Goal: Task Accomplishment & Management: Complete application form

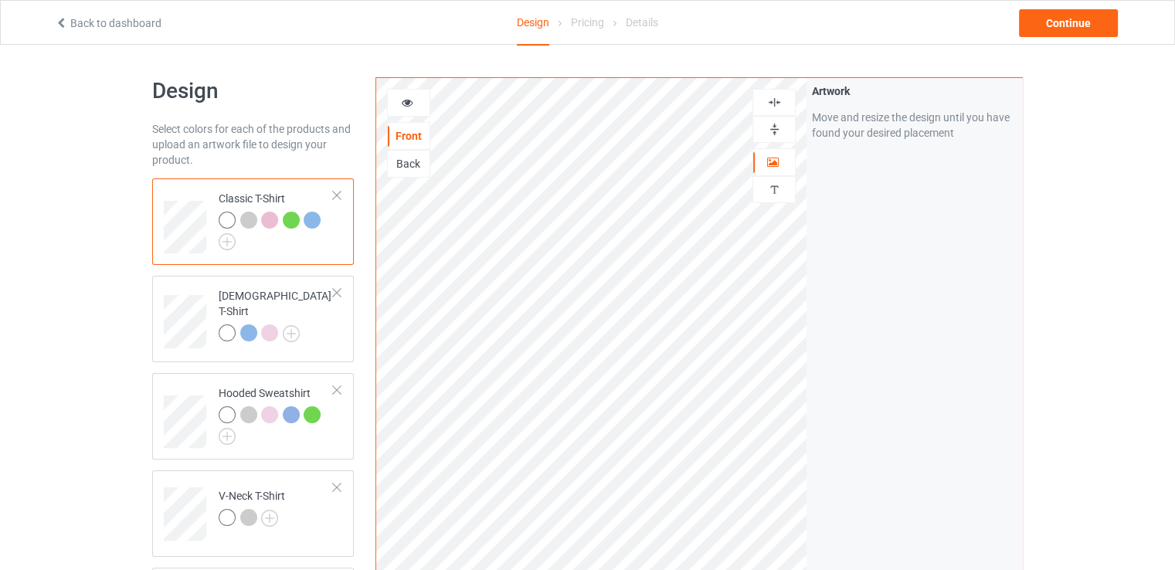
scroll to position [232, 0]
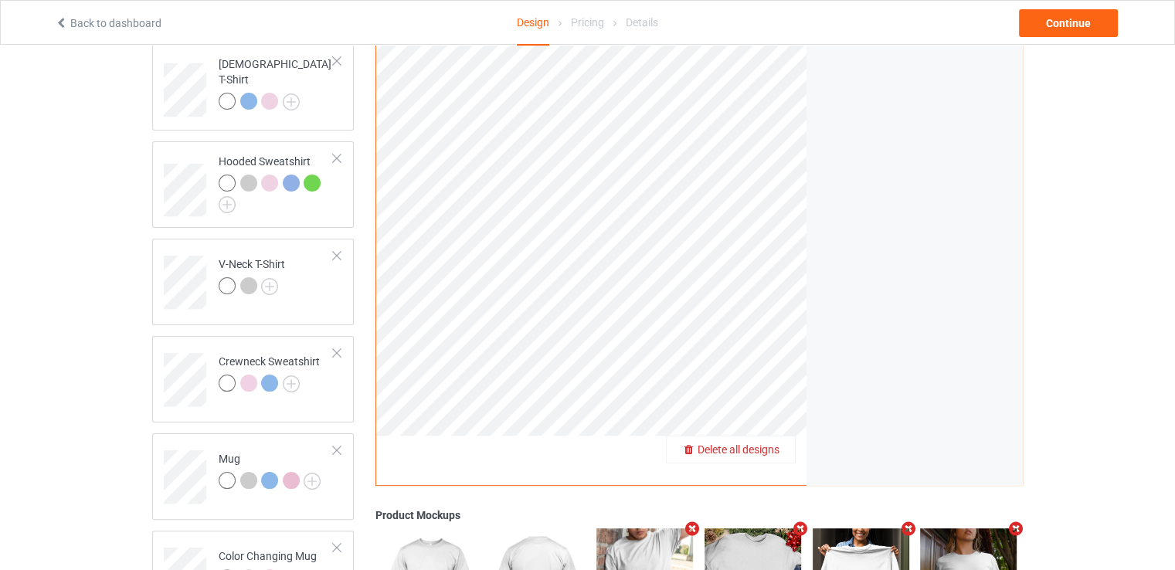
click at [773, 453] on span "Delete all designs" at bounding box center [739, 449] width 82 height 12
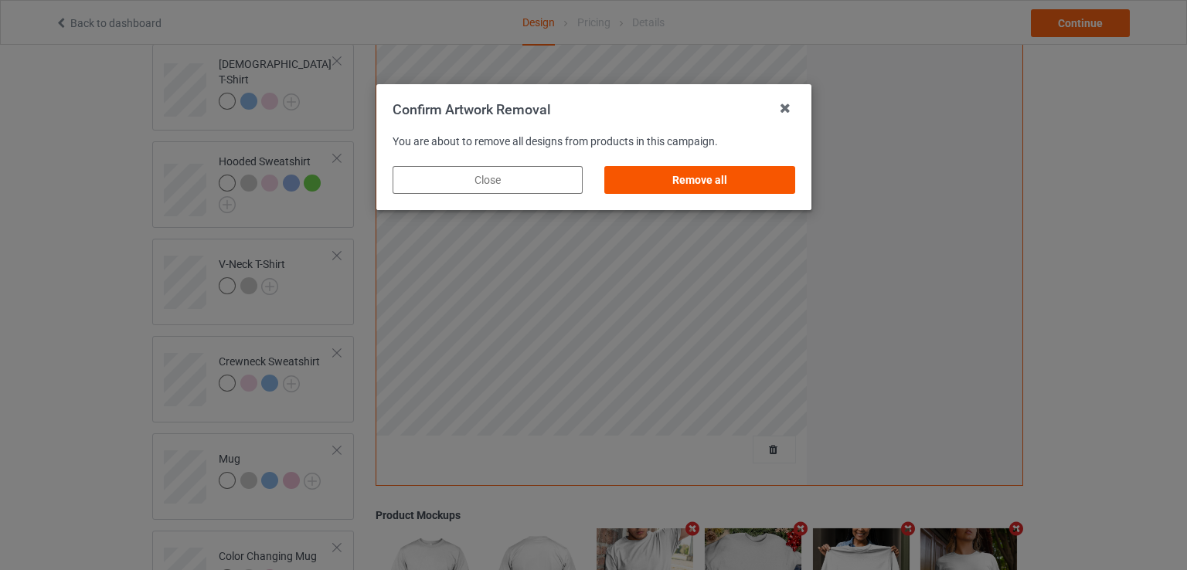
click at [680, 184] on div "Remove all" at bounding box center [699, 180] width 190 height 28
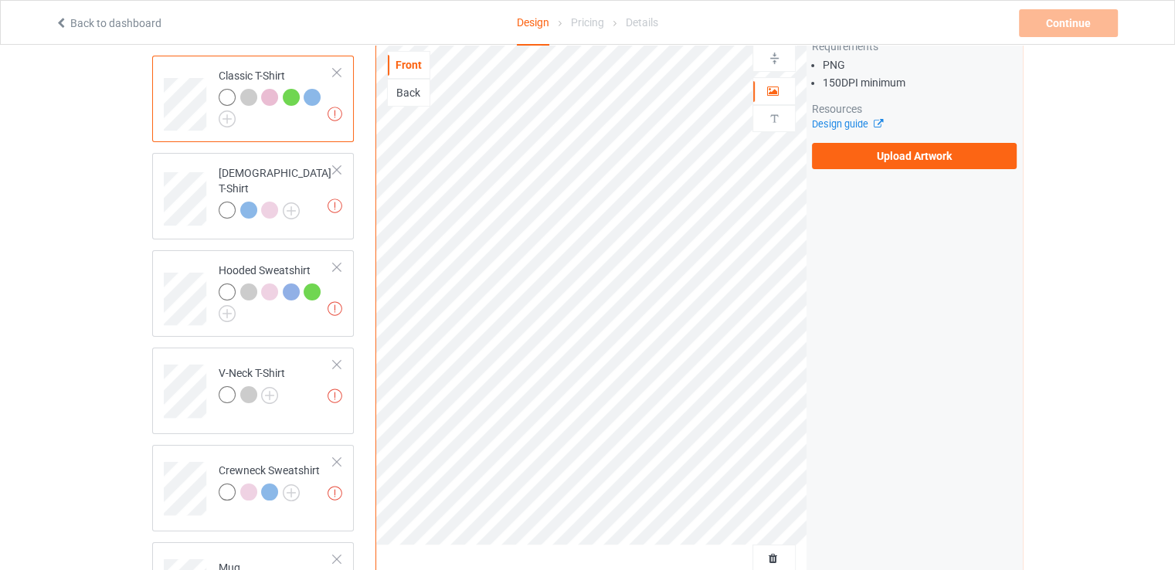
scroll to position [77, 0]
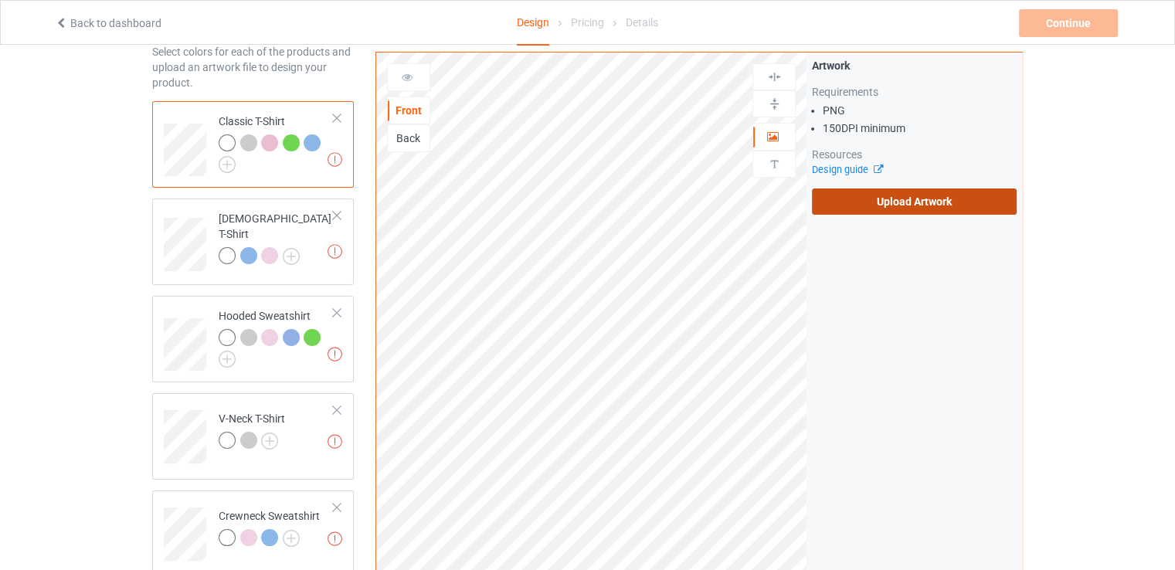
click at [831, 195] on label "Upload Artwork" at bounding box center [914, 202] width 205 height 26
click at [0, 0] on input "Upload Artwork" at bounding box center [0, 0] width 0 height 0
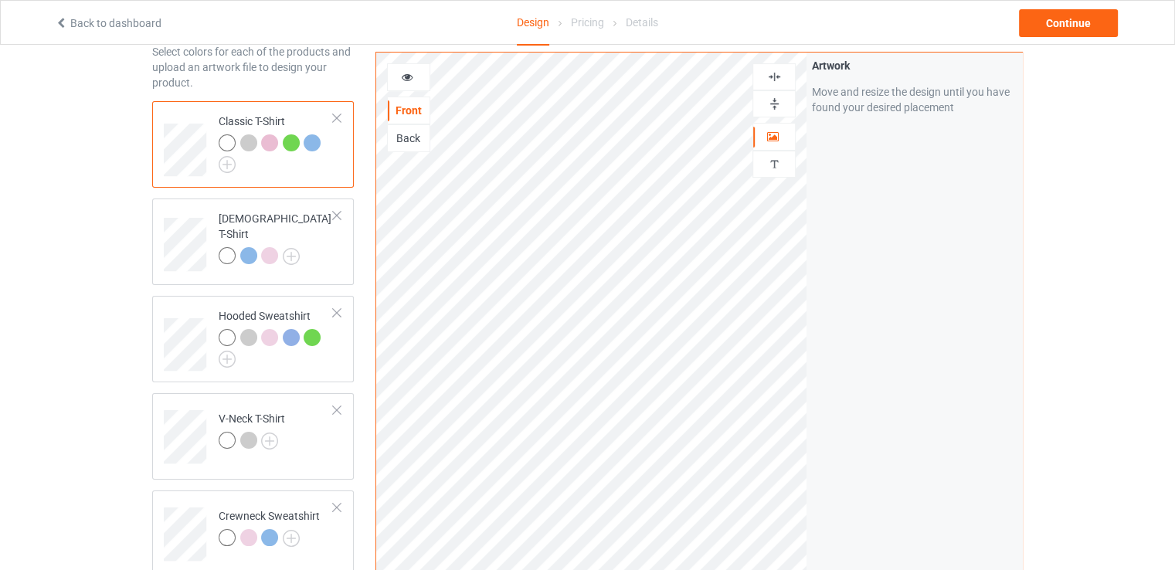
click at [776, 107] on img at bounding box center [774, 104] width 15 height 15
click at [766, 76] on div at bounding box center [774, 77] width 42 height 15
click at [1045, 29] on div "Continue" at bounding box center [1068, 23] width 99 height 28
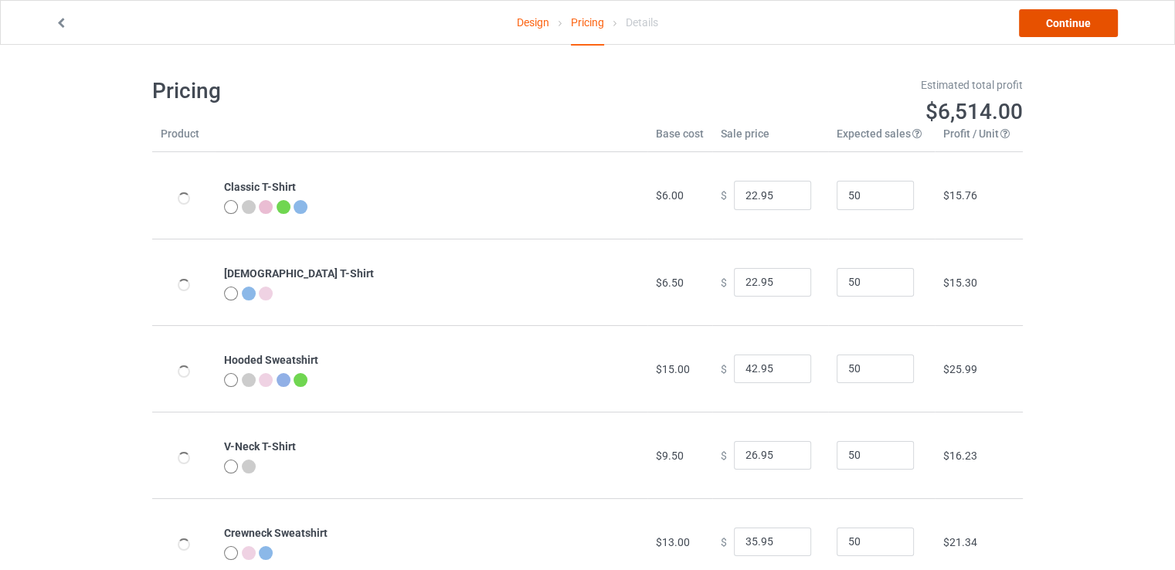
click at [1044, 29] on link "Continue" at bounding box center [1068, 23] width 99 height 28
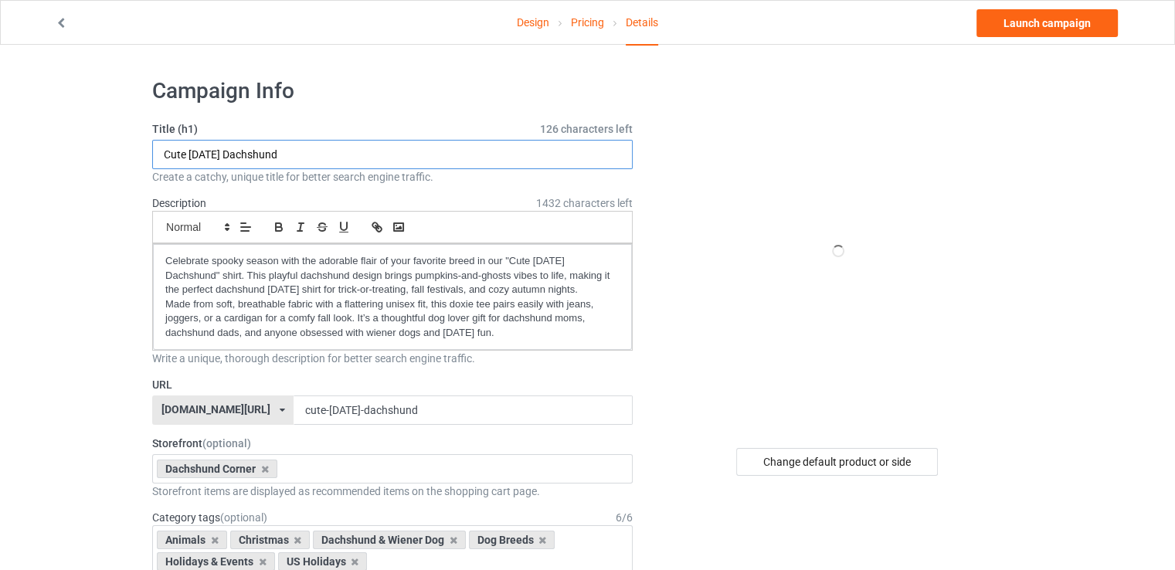
click at [324, 155] on input "Cute [DATE] Dachshund" at bounding box center [392, 154] width 481 height 29
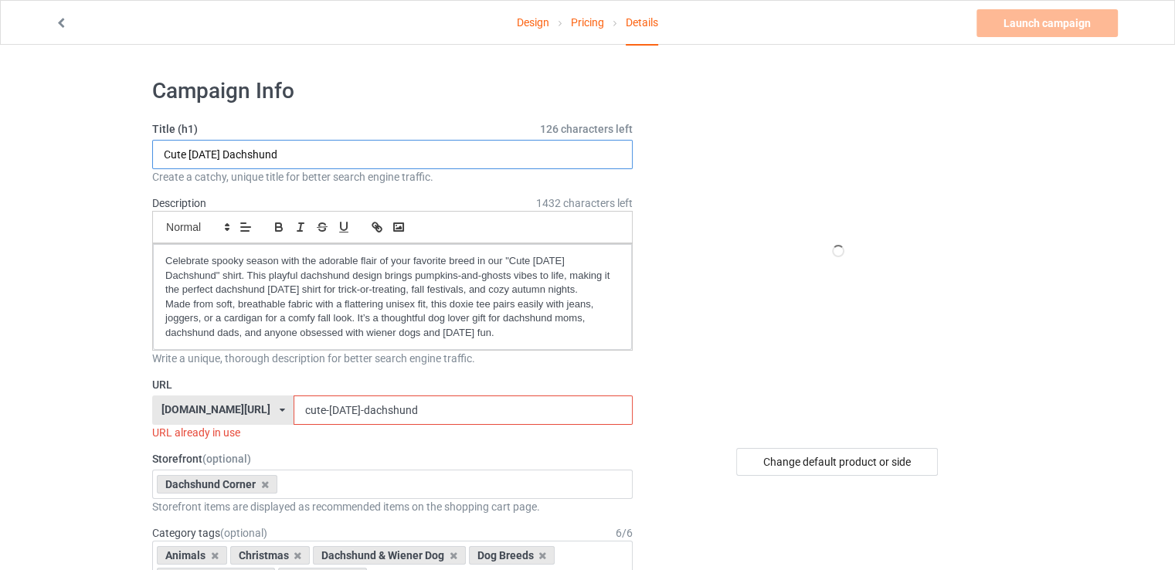
paste input "Long Dog, Longer Memories"
type input "Long Dog, Longer Memories"
click at [318, 413] on input "cute-[DATE]-dachshund" at bounding box center [463, 410] width 338 height 29
click at [294, 413] on input "cute-[DATE]-dachshund" at bounding box center [463, 410] width 338 height 29
paste input "Long Dog, Longer Memories"
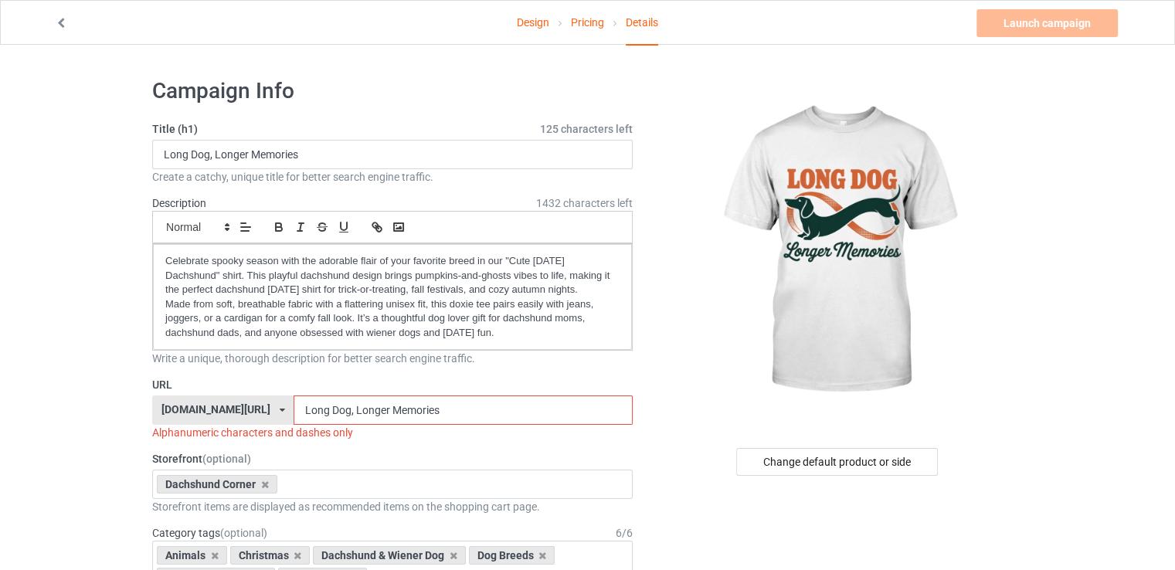
click at [294, 409] on input "Long Dog, Longer Memories" at bounding box center [463, 410] width 338 height 29
click at [294, 411] on input "long Dog, Longer Memories" at bounding box center [463, 410] width 338 height 29
drag, startPoint x: 301, startPoint y: 409, endPoint x: 310, endPoint y: 409, distance: 8.5
click at [310, 409] on input "long-dog, Longer Memories" at bounding box center [463, 410] width 338 height 29
click at [313, 409] on input "long-dog, Longer Memories" at bounding box center [463, 410] width 338 height 29
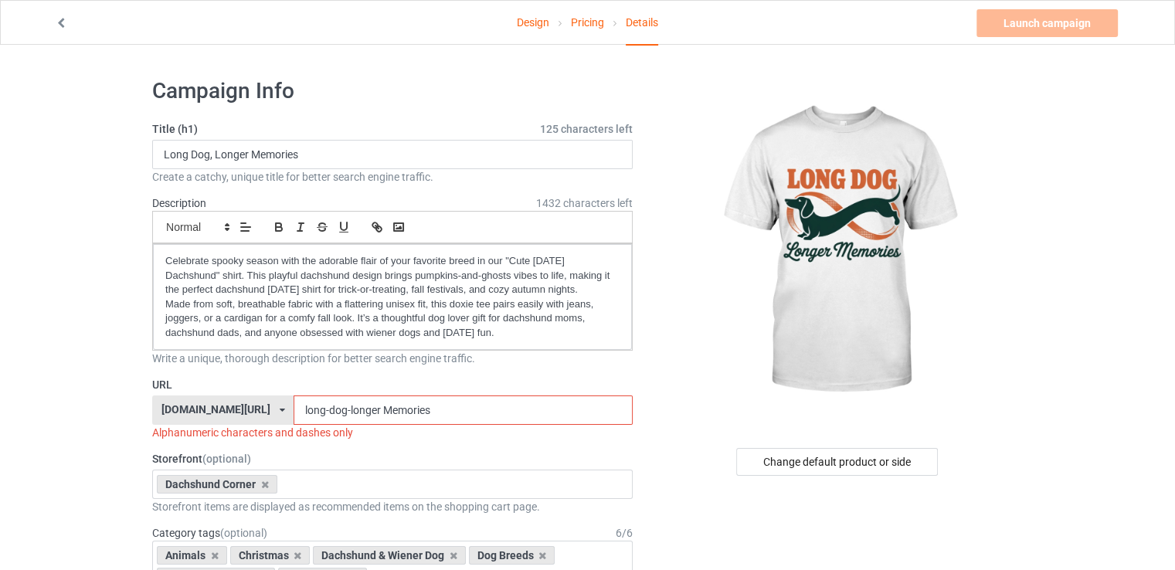
click at [343, 410] on input "long-dog-longer Memories" at bounding box center [463, 410] width 338 height 29
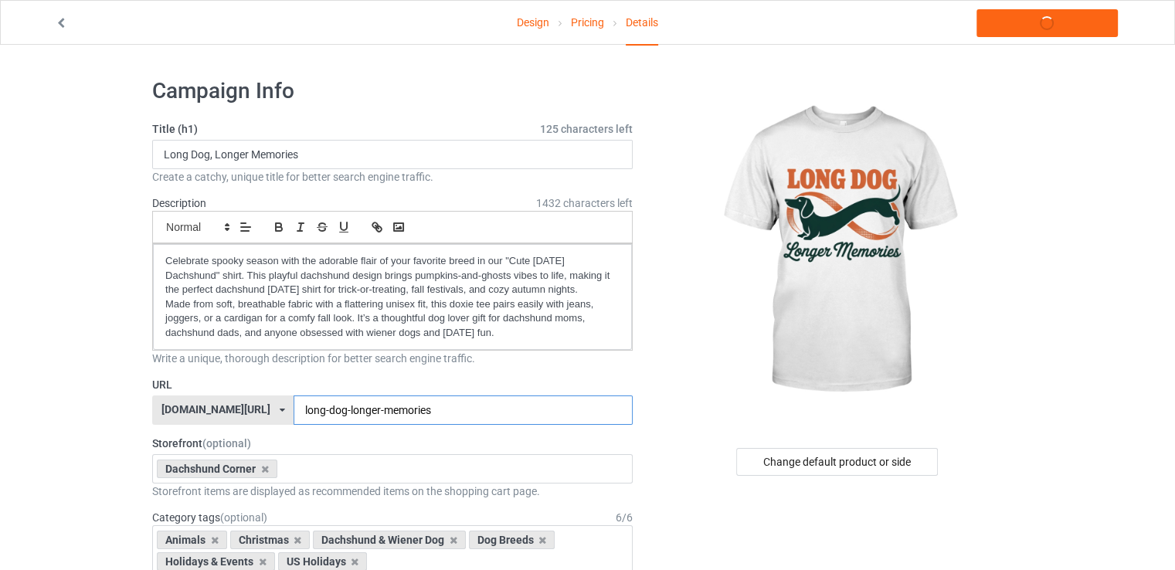
type input "long-dog-longer-memories"
click at [386, 377] on label "URL" at bounding box center [392, 384] width 481 height 15
click at [330, 305] on p "Made from soft, breathable fabric with a flattering unisex fit, this doxie tee …" at bounding box center [392, 318] width 454 height 43
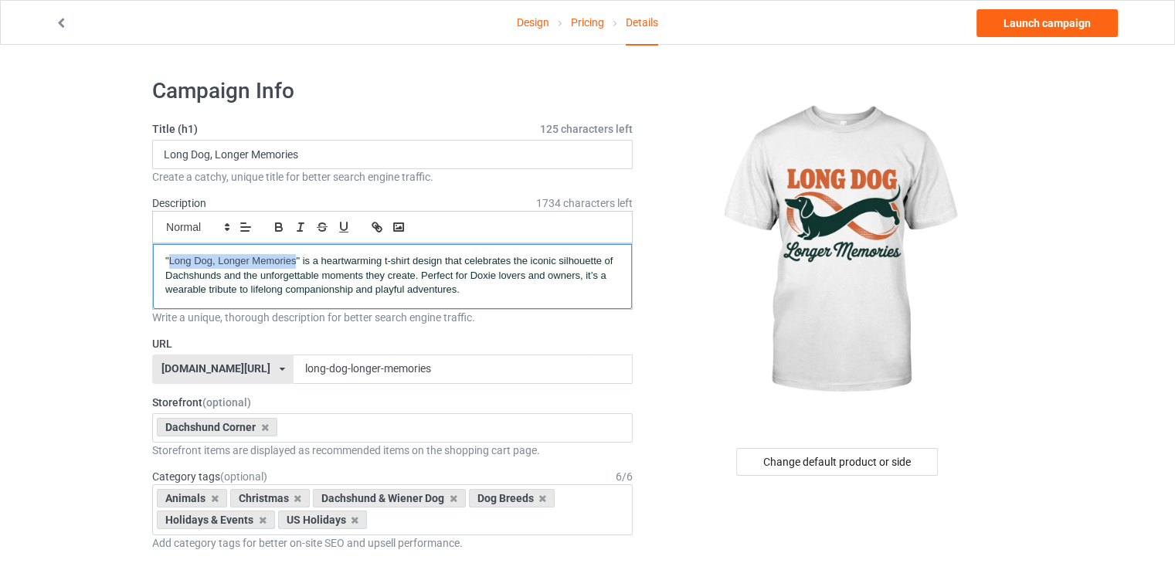
copy span "Long Dog, Longer Memories"
drag, startPoint x: 169, startPoint y: 261, endPoint x: 297, endPoint y: 264, distance: 127.5
click at [297, 264] on span ""Long Dog, Longer Memories" is a heartwarming t-shirt design that celebrates th…" at bounding box center [390, 275] width 450 height 40
click at [996, 25] on link "Launch campaign" at bounding box center [1046, 23] width 141 height 28
